Goal: Navigation & Orientation: Find specific page/section

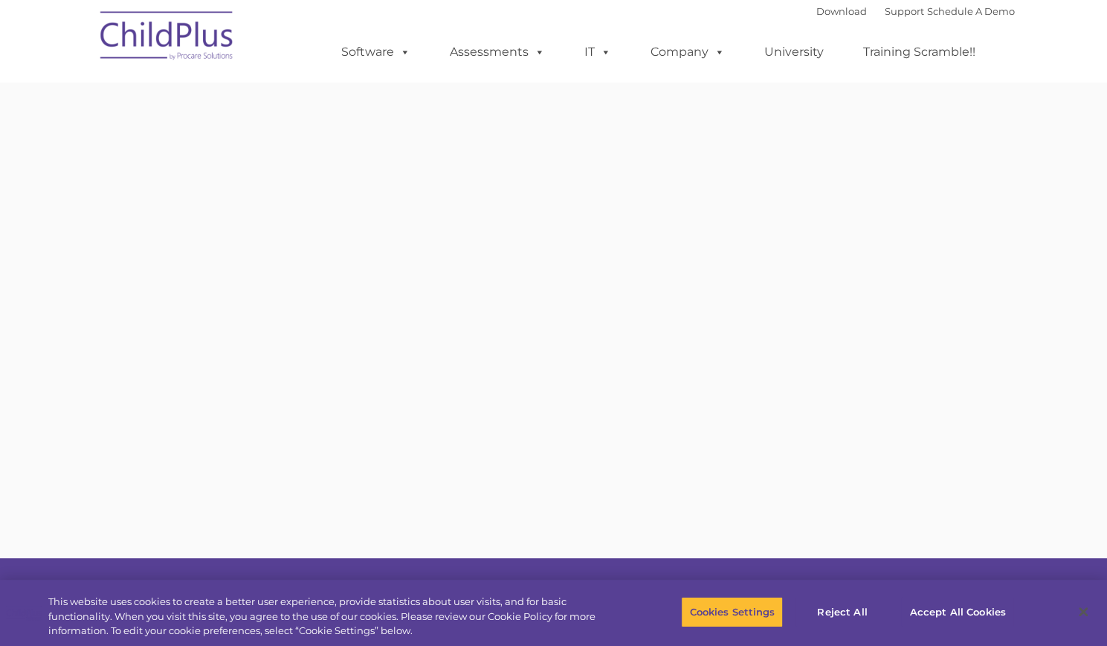
type input ""
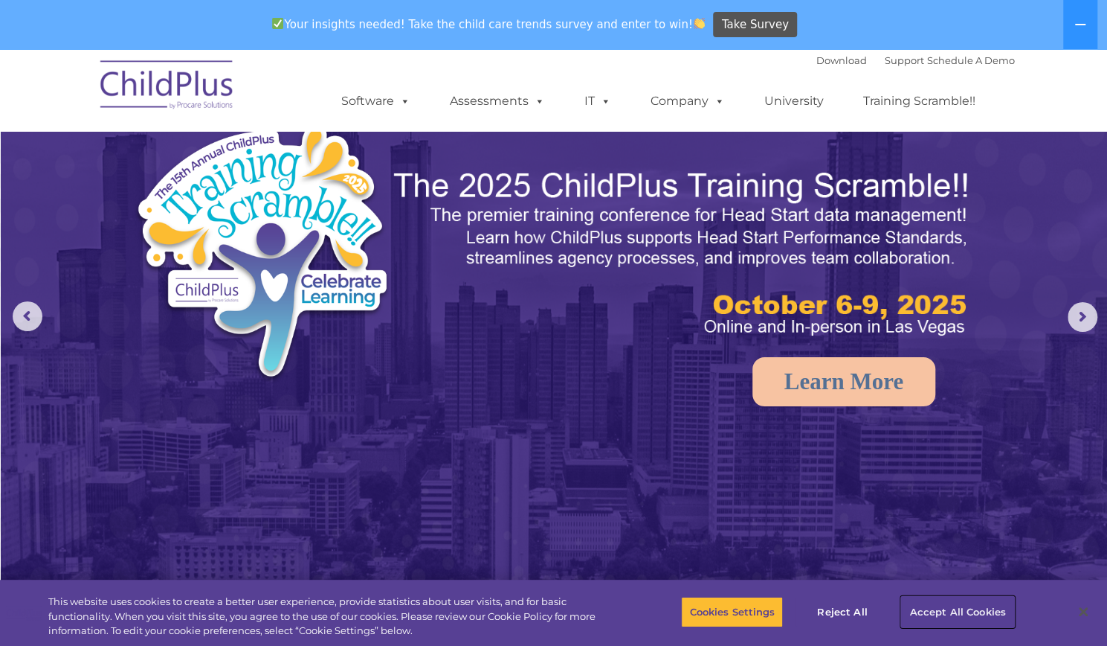
click at [921, 606] on button "Accept All Cookies" at bounding box center [957, 611] width 112 height 31
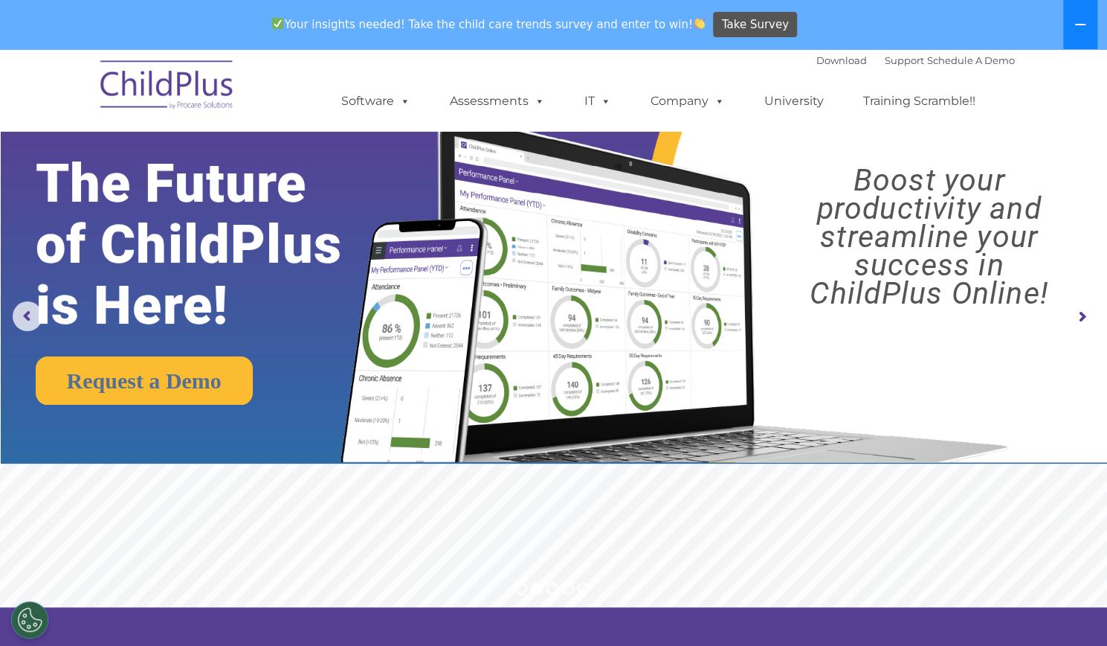
click at [1082, 22] on icon at bounding box center [1081, 25] width 12 height 12
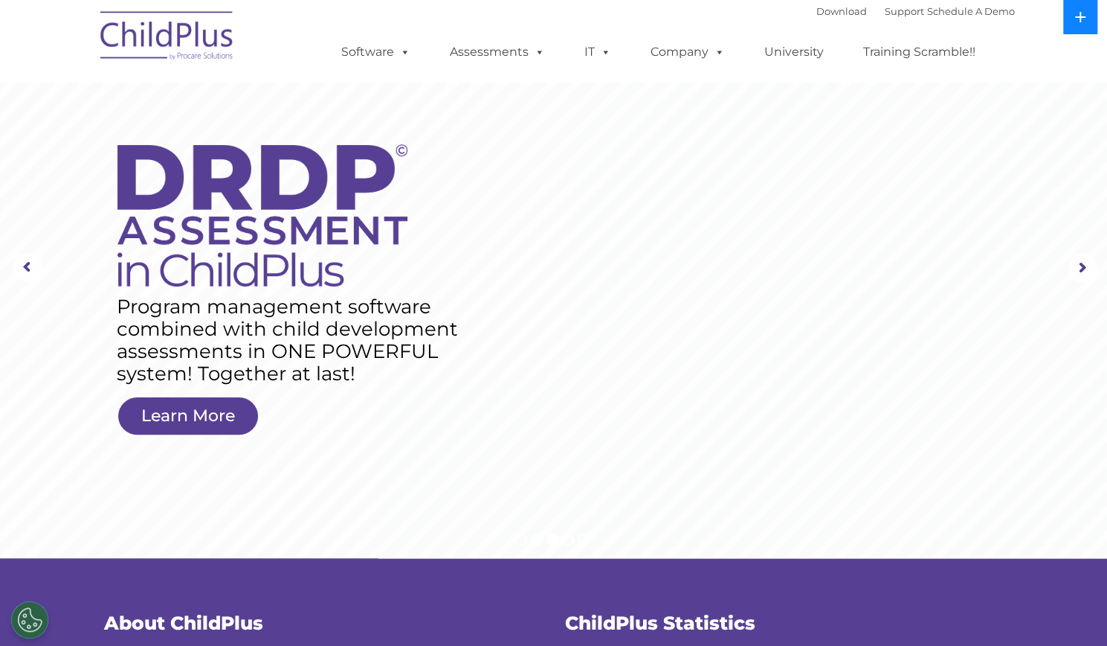
click at [1077, 13] on icon at bounding box center [1081, 17] width 12 height 12
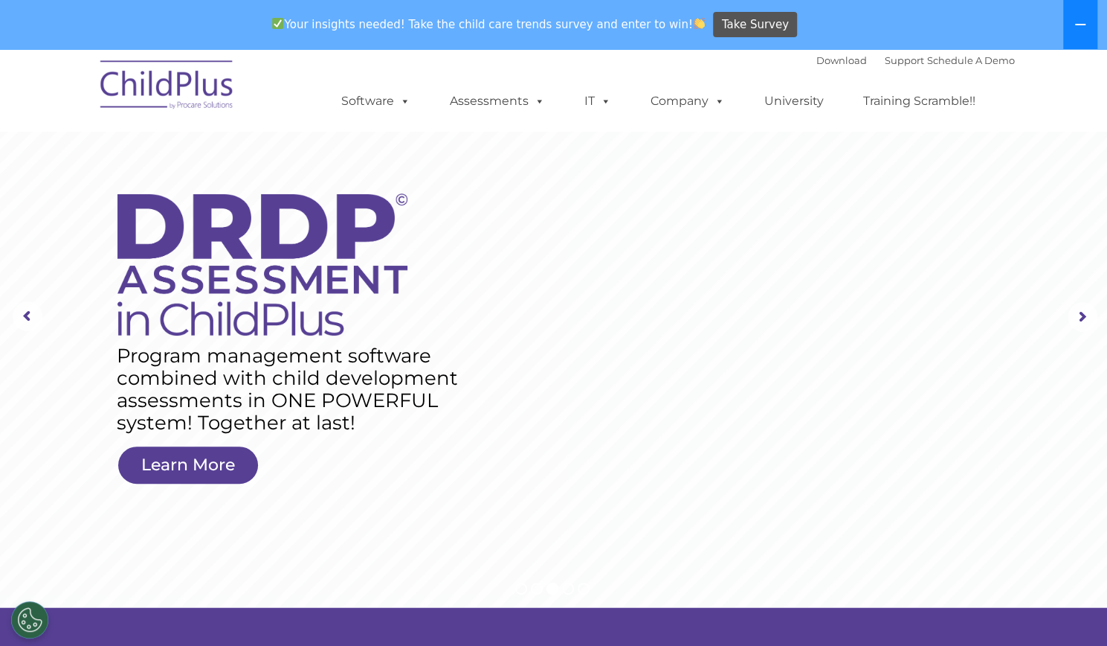
click at [1077, 18] on button at bounding box center [1080, 24] width 34 height 49
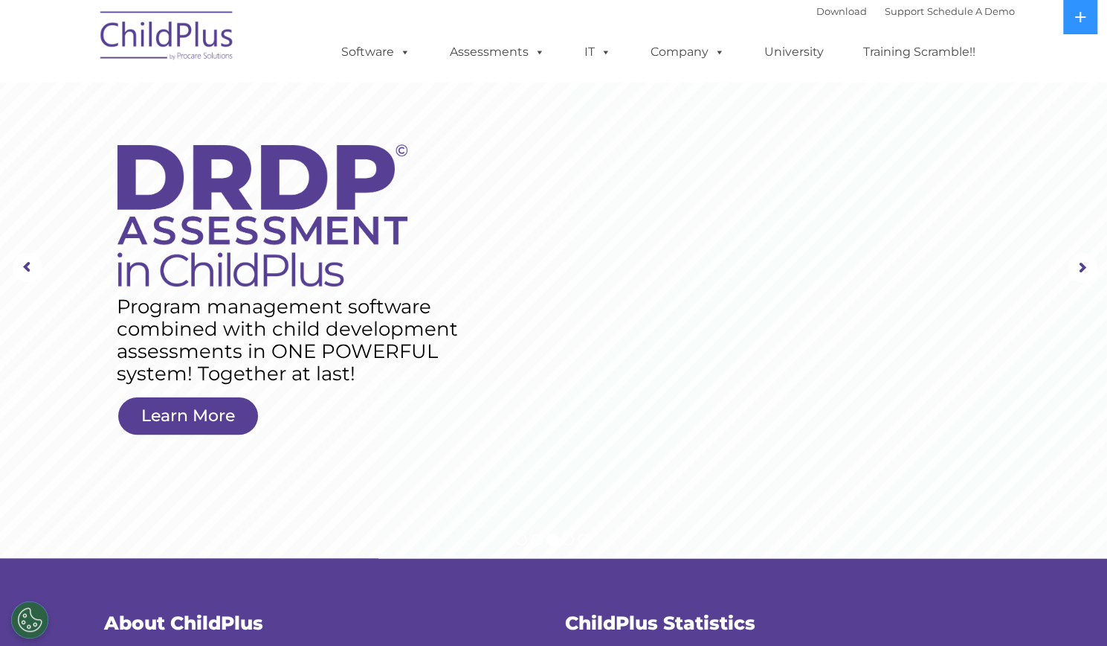
click at [1050, 252] on rs-layer at bounding box center [553, 268] width 1107 height 580
click at [1075, 280] on rs-arrow at bounding box center [1083, 268] width 30 height 30
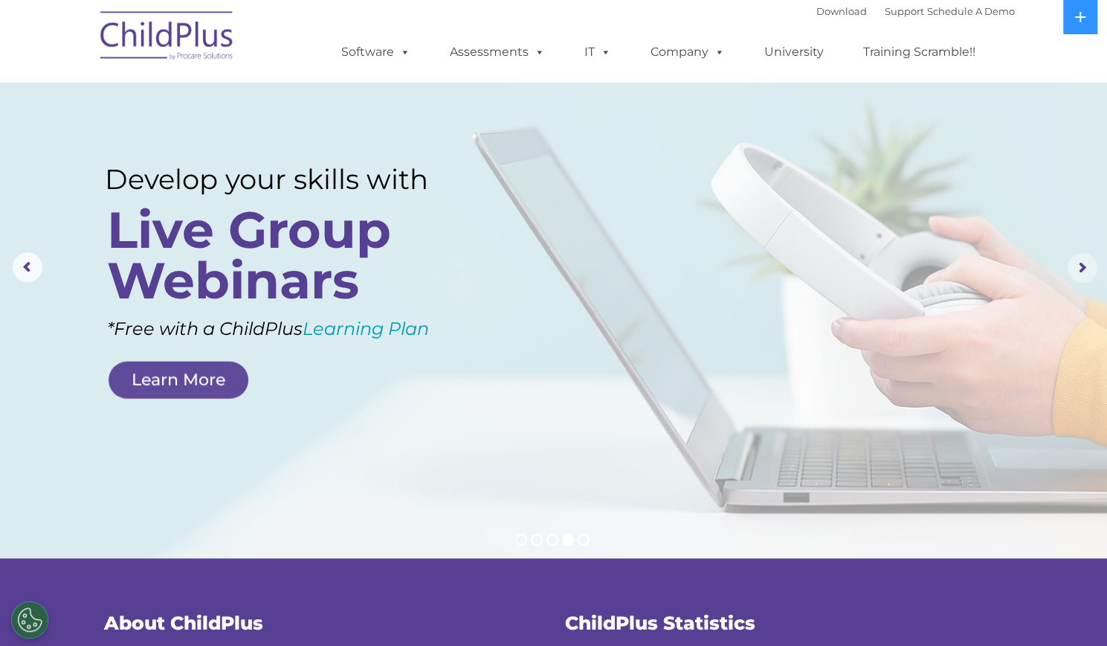
click at [1085, 274] on rs-arrow at bounding box center [1083, 268] width 30 height 30
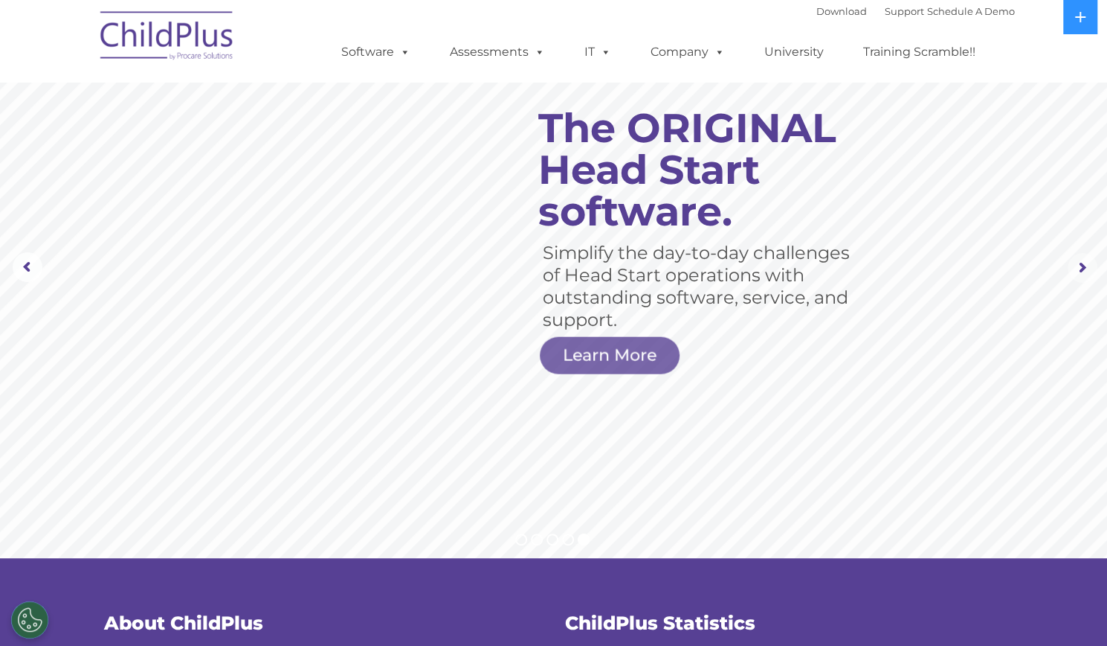
click at [1085, 274] on rs-arrow at bounding box center [1083, 268] width 30 height 30
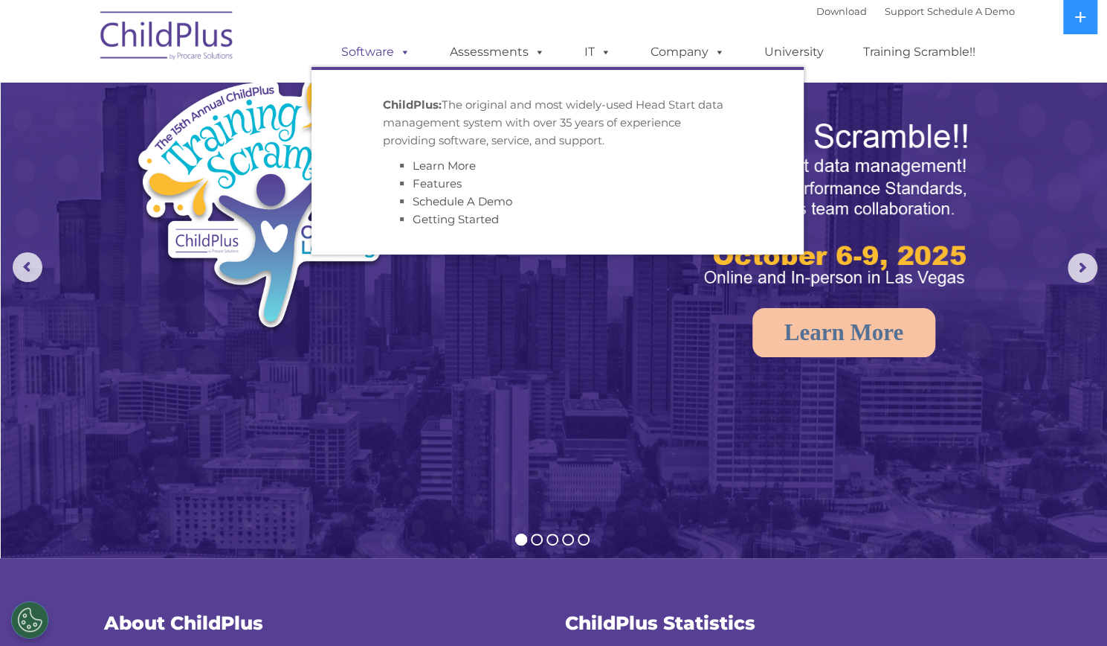
click at [385, 51] on link "Software" at bounding box center [375, 52] width 99 height 30
